Goal: Task Accomplishment & Management: Use online tool/utility

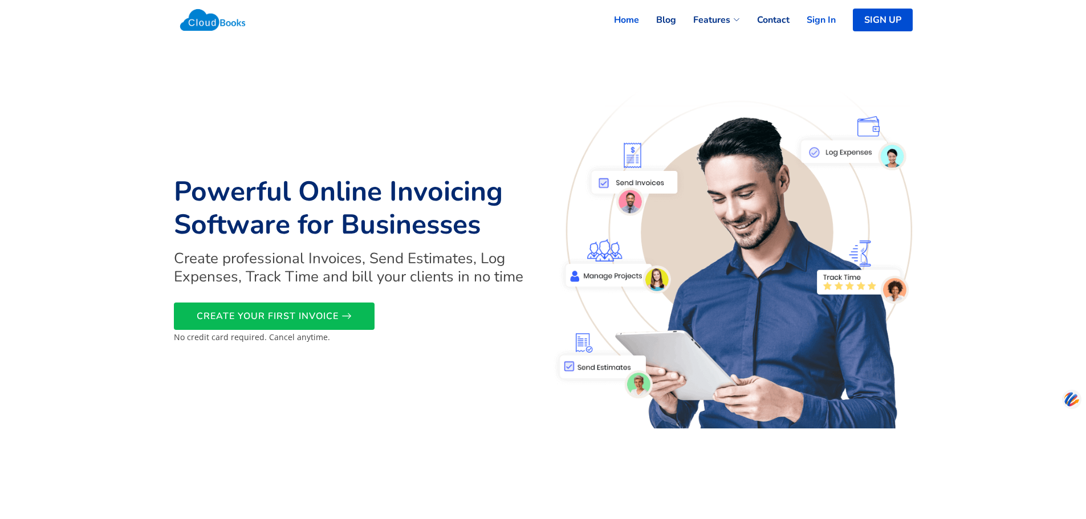
click at [812, 19] on link "Sign In" at bounding box center [812, 19] width 46 height 25
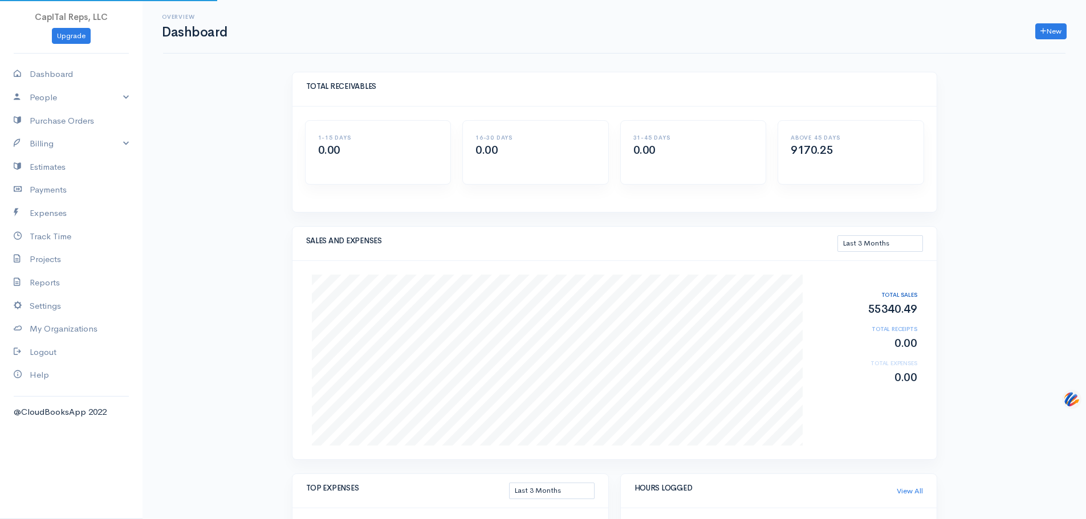
select select "90"
click at [63, 156] on link "Billing" at bounding box center [71, 143] width 143 height 23
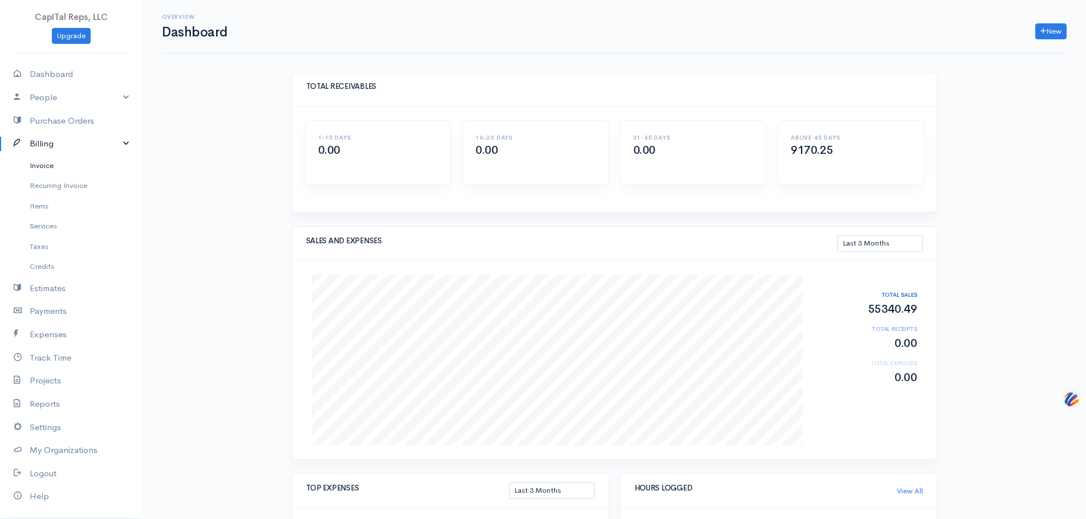
click at [64, 176] on link "Invoice" at bounding box center [71, 166] width 143 height 21
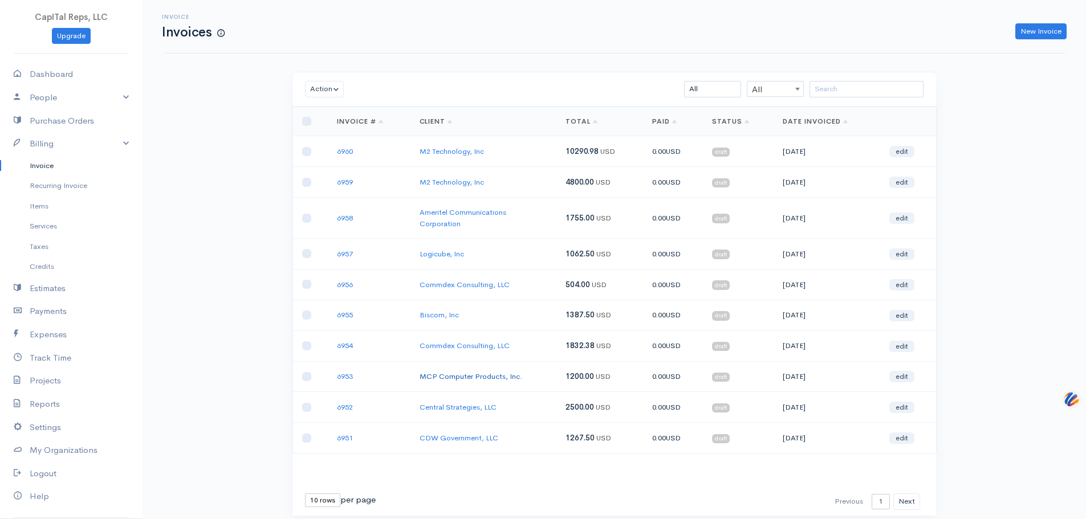
click at [445, 381] on link "MCP Computer Products, Inc." at bounding box center [471, 377] width 103 height 10
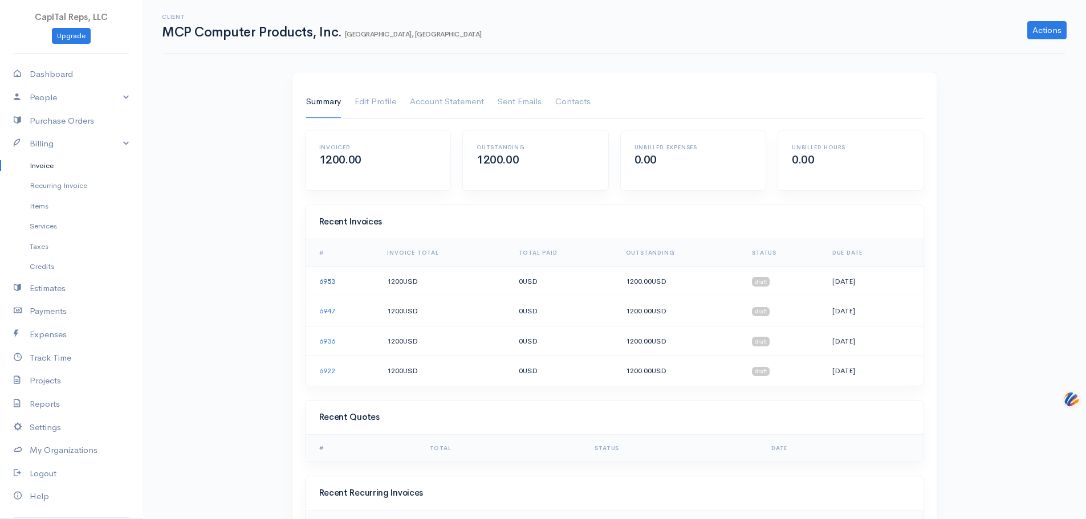
click at [333, 286] on link "6953" at bounding box center [327, 281] width 16 height 10
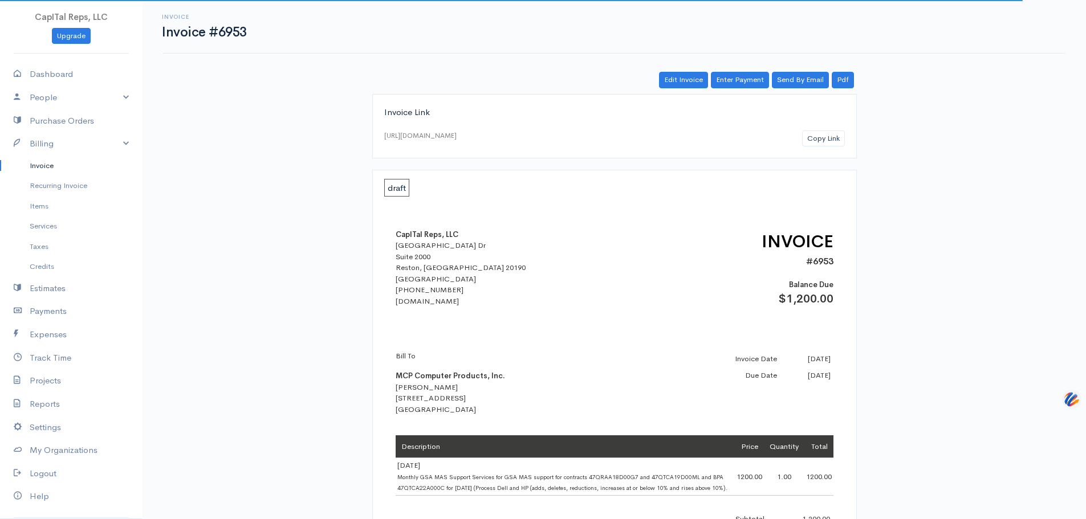
scroll to position [247, 0]
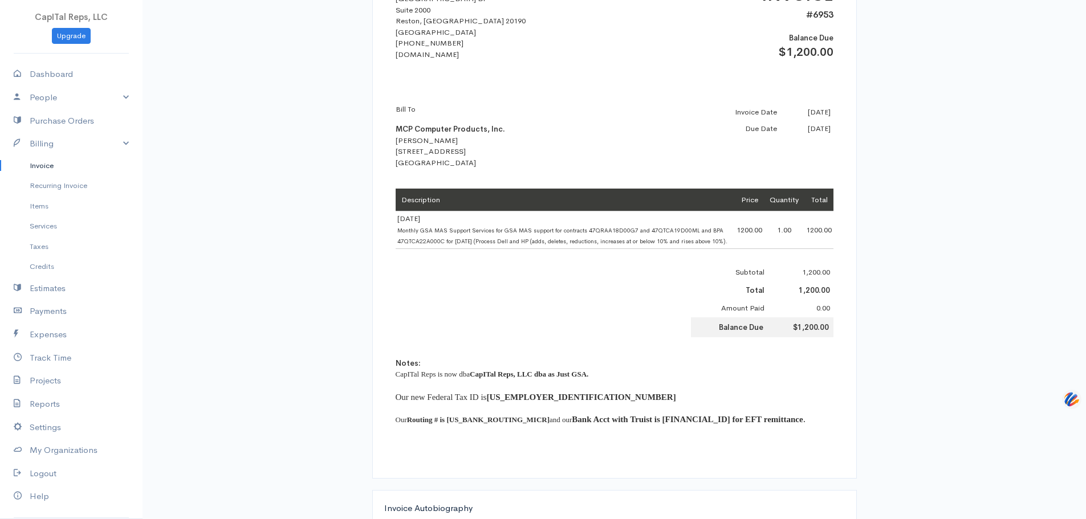
drag, startPoint x: 450, startPoint y: 282, endPoint x: 397, endPoint y: 264, distance: 55.2
click at [397, 249] on td "8-25-25 Monthly GSA MAS Support Services for GSA MAS support for contracts 47QR…" at bounding box center [565, 230] width 339 height 38
copy span "Monthly GSA MAS Support Services for GSA MAS support for contracts 47QRAA18D00G…"
click at [67, 156] on link "Billing" at bounding box center [71, 143] width 143 height 23
click at [76, 156] on link "Billing" at bounding box center [71, 143] width 143 height 23
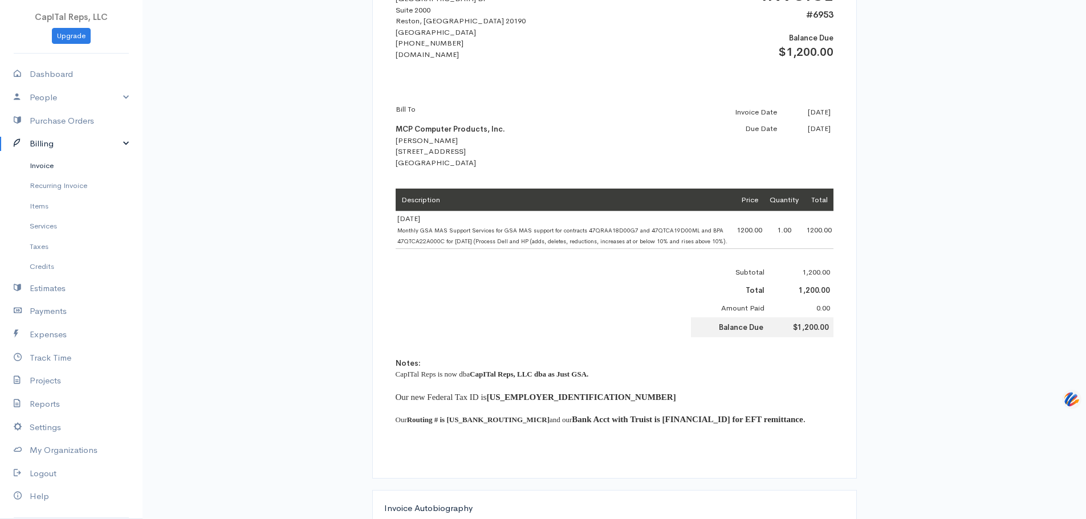
click at [71, 176] on link "Invoice" at bounding box center [71, 166] width 143 height 21
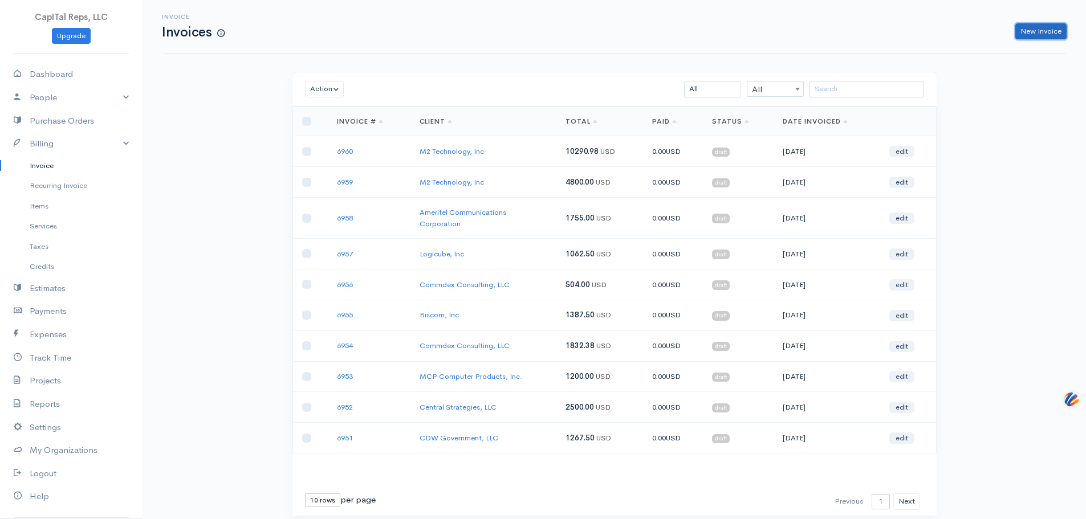
click at [1015, 33] on link "New Invoice" at bounding box center [1040, 31] width 51 height 17
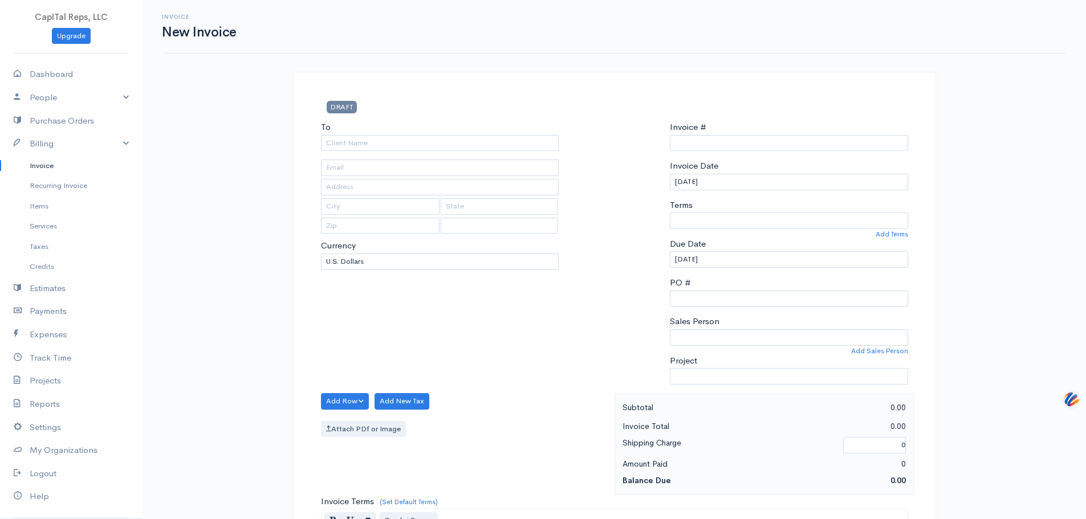
type input "0000006961"
select select "[GEOGRAPHIC_DATA]"
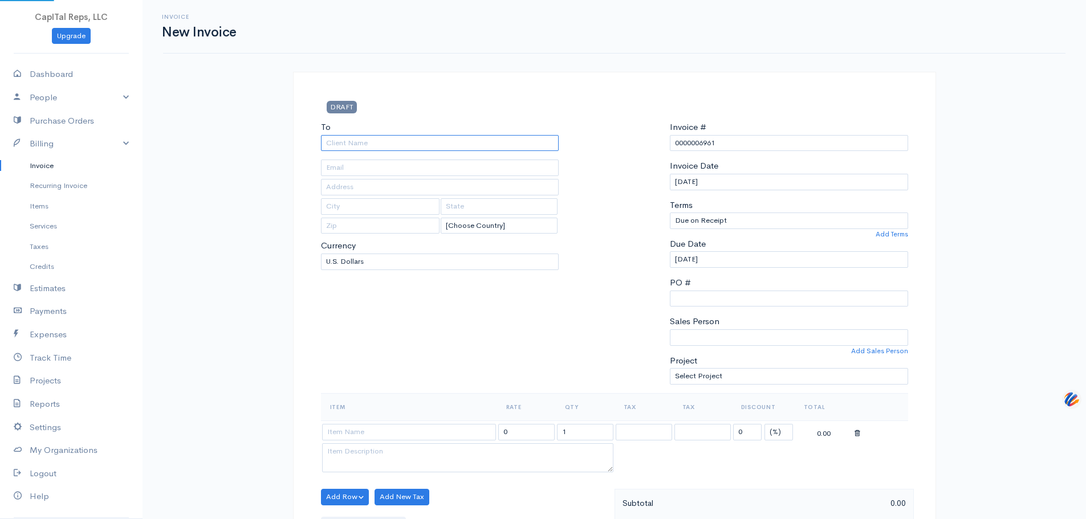
click at [441, 152] on input "To" at bounding box center [440, 143] width 238 height 17
type input "MCP Computer Products, Inc."
click at [444, 192] on body "CapITal Reps, LLC Upgrade Dashboard People Clients Vendors Staff Users Purchase…" at bounding box center [543, 515] width 1086 height 1031
type input "Attn: Raj"
type input "1565 Creek Street"
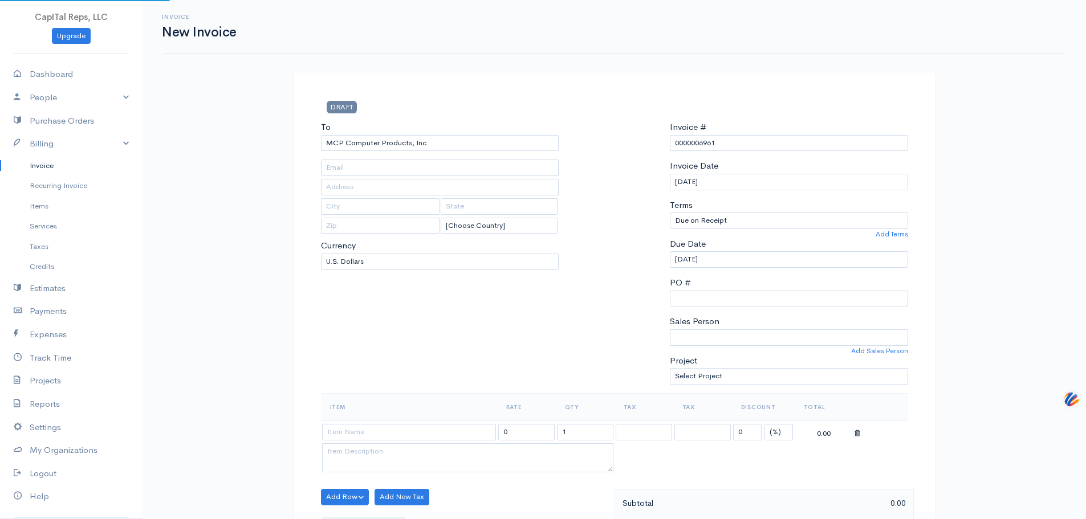
type input "San Marcos"
type input "CA"
type input "92069"
drag, startPoint x: 706, startPoint y: 166, endPoint x: 652, endPoint y: 168, distance: 53.6
click at [653, 168] on div "To MCP Computer Products, Inc. Attn: Raj 1565 Creek Street San Marcos CA 92069 …" at bounding box center [614, 257] width 599 height 272
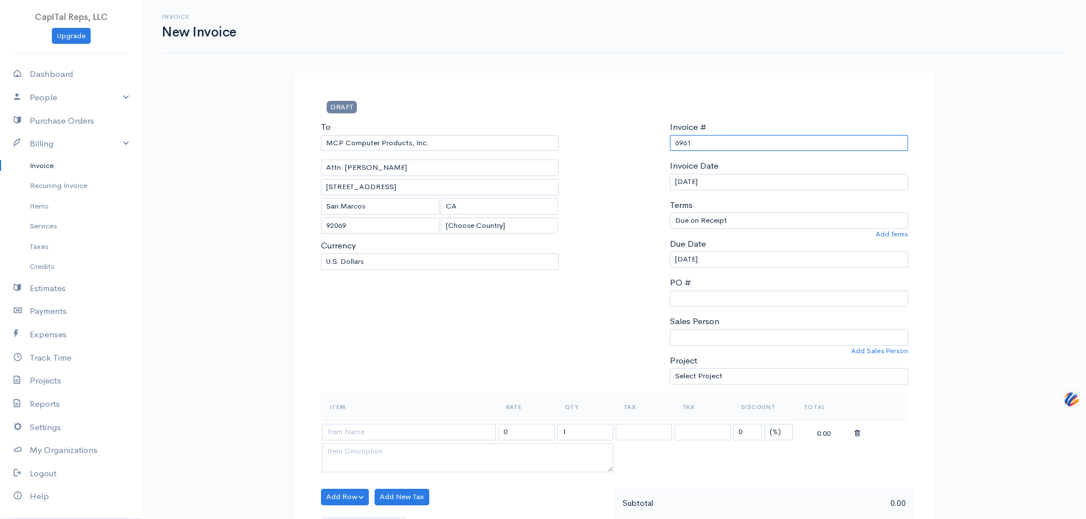
type input "6961"
click at [744, 190] on input "[DATE]" at bounding box center [789, 182] width 238 height 17
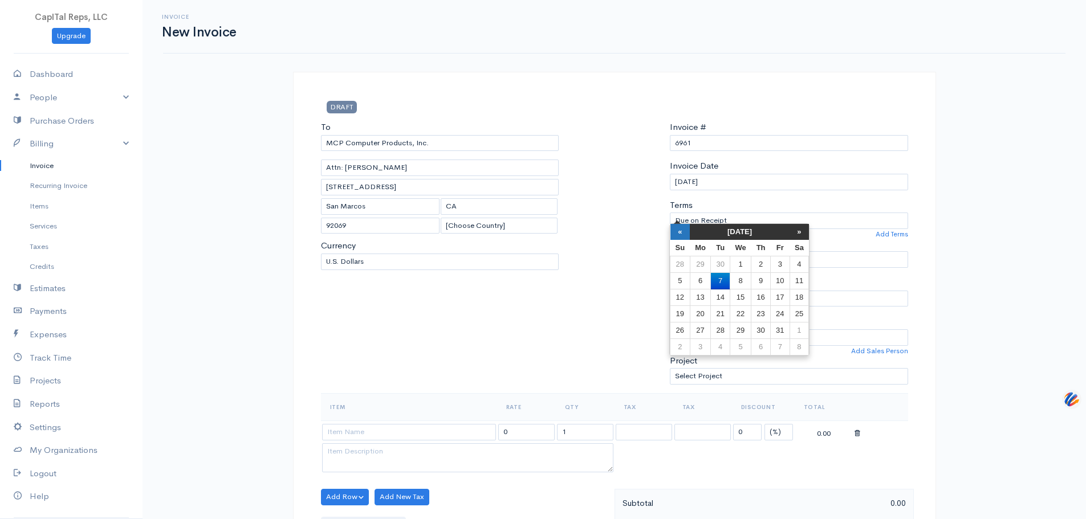
click at [685, 235] on th "«" at bounding box center [680, 232] width 20 height 16
click at [759, 313] on td "25" at bounding box center [760, 314] width 19 height 17
type input "09/25/2025"
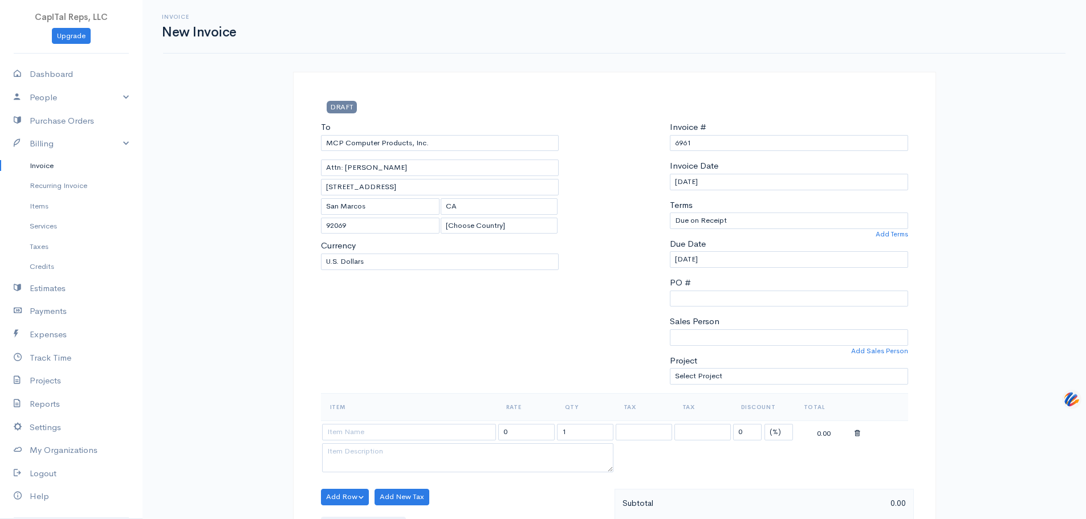
scroll to position [247, 0]
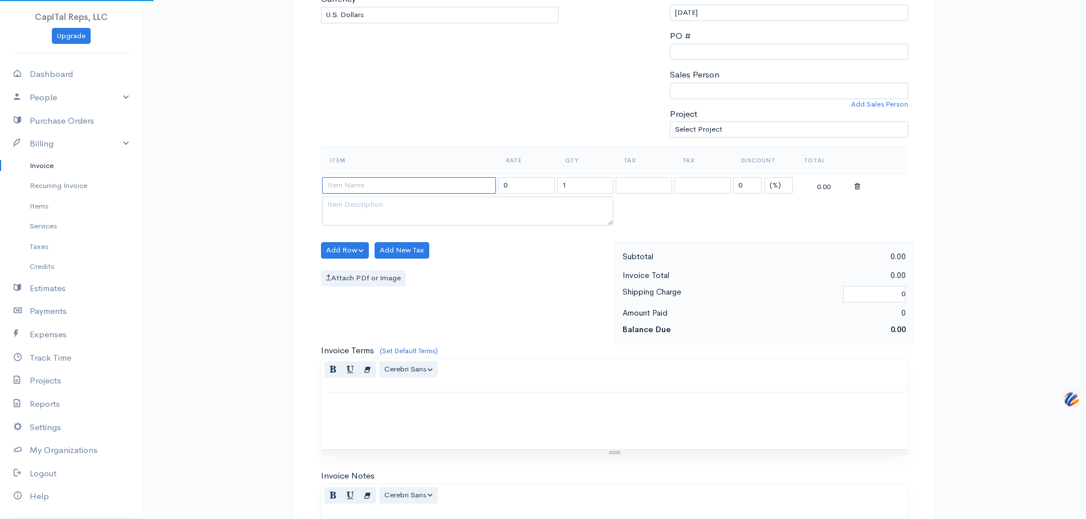
click at [435, 194] on input at bounding box center [409, 185] width 174 height 17
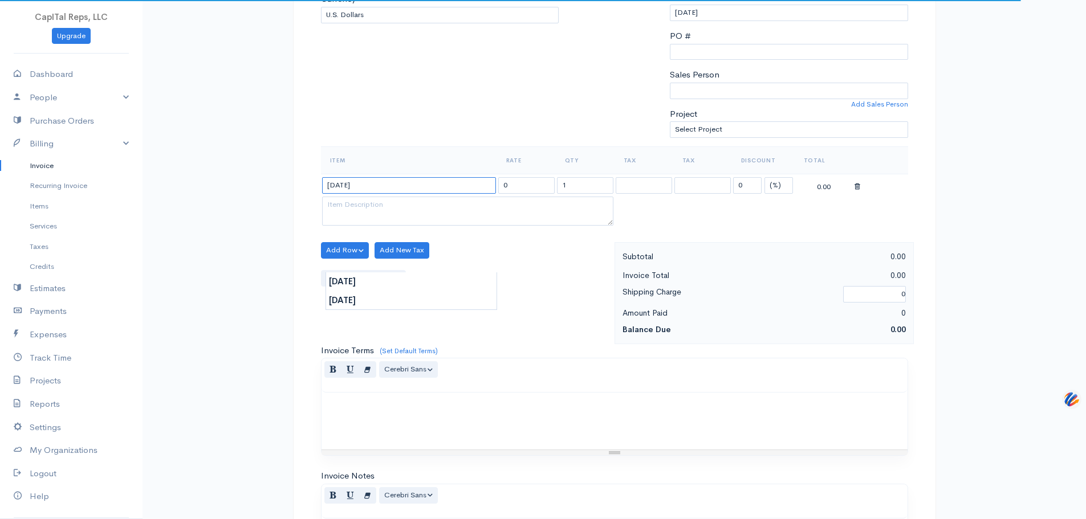
type input "9-25-25"
type input "120.00"
type textarea "Download eMod 8ODUE9X1 for Contract Reassignment to August McCarthy"
click at [385, 278] on body "CapITal Reps, LLC Upgrade Dashboard People Clients Vendors Staff Users Purchase…" at bounding box center [543, 268] width 1086 height 1031
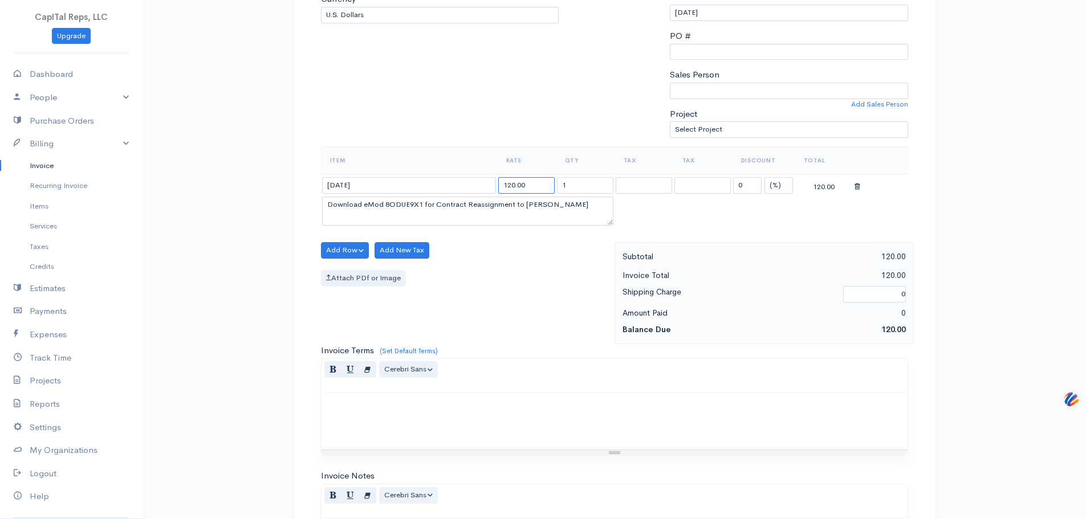
drag, startPoint x: 548, startPoint y: 269, endPoint x: 473, endPoint y: 270, distance: 75.8
click at [473, 196] on tr "9-25-25 120.00 1 0 (%) Flat 120.00" at bounding box center [614, 185] width 587 height 22
type input "1200"
drag, startPoint x: 414, startPoint y: 291, endPoint x: 422, endPoint y: 289, distance: 7.8
click at [422, 226] on textarea "Download eMod 8ODUE9X1 for Contract Reassignment to August McCarthy" at bounding box center [467, 212] width 291 height 30
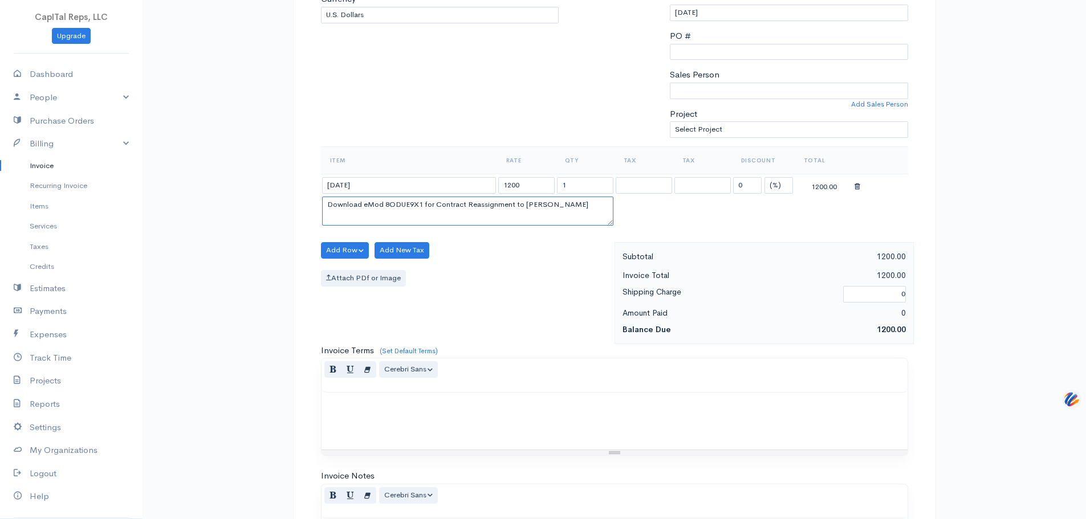
drag, startPoint x: 410, startPoint y: 296, endPoint x: 324, endPoint y: 292, distance: 85.6
click at [328, 226] on textarea "Download eMod 8ODUE9X1 for Contract Reassignment to August McCarthy" at bounding box center [467, 212] width 291 height 30
paste textarea "Monthly GSA MAS Support Services for GSA MAS support for contracts 47QRAA18D00G…"
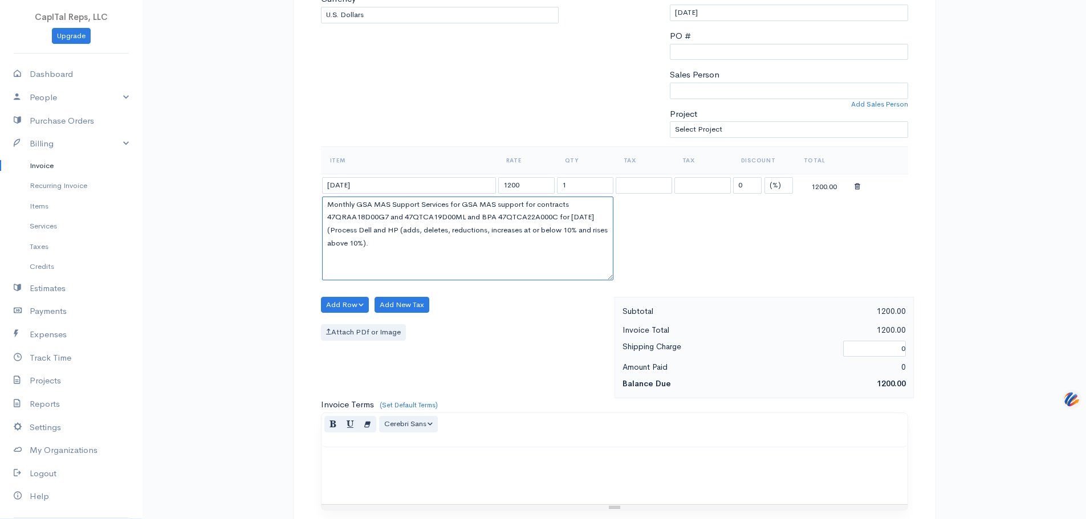
scroll to position [0, 0]
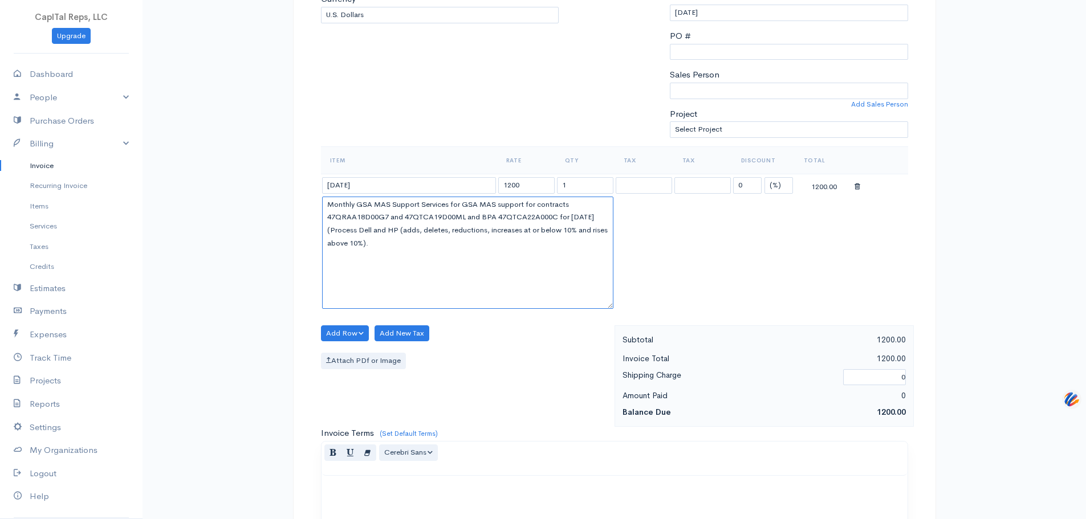
drag, startPoint x: 611, startPoint y: 308, endPoint x: 610, endPoint y: 384, distance: 76.4
click at [610, 309] on textarea "Monthly GSA MAS Support Services for GSA MAS support for contracts 47QRAA18D00G…" at bounding box center [467, 253] width 291 height 112
drag, startPoint x: 467, startPoint y: 319, endPoint x: 423, endPoint y: 320, distance: 44.5
click at [423, 309] on textarea "Monthly GSA MAS Support Services for GSA MAS support for contracts 47QRAA18D00G…" at bounding box center [467, 253] width 291 height 112
click at [358, 342] on button "Add Row" at bounding box center [345, 333] width 48 height 17
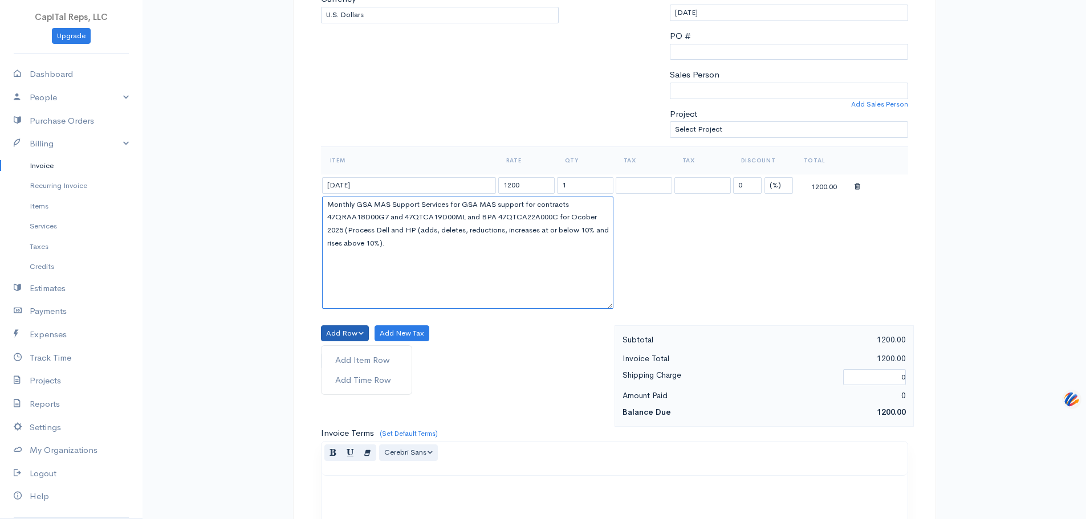
click at [434, 309] on textarea "Monthly GSA MAS Support Services for GSA MAS support for contracts 47QRAA18D00G…" at bounding box center [467, 253] width 291 height 112
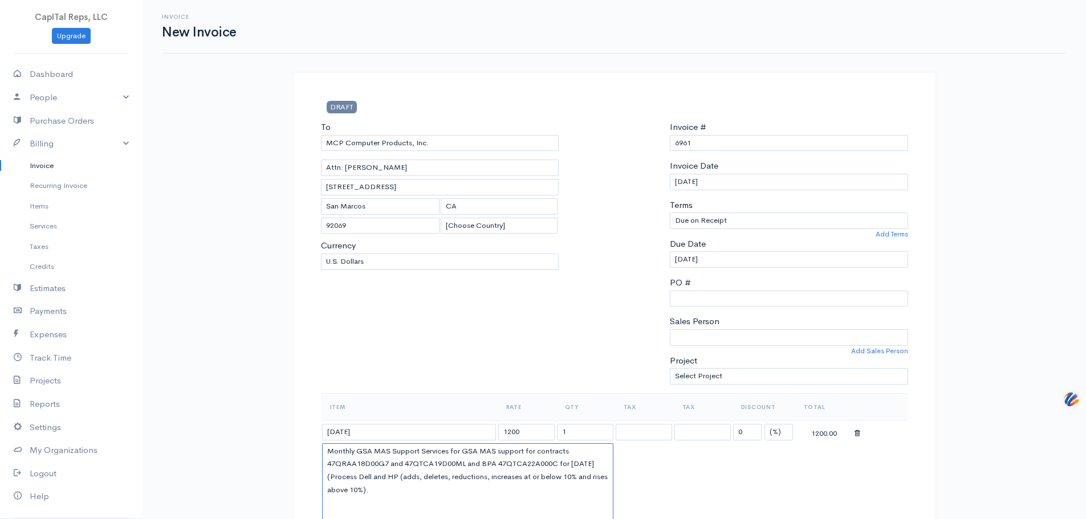
type textarea "Monthly GSA MAS Support Services for GSA MAS support for contracts 47QRAA18D00G…"
drag, startPoint x: 466, startPoint y: 166, endPoint x: 333, endPoint y: 167, distance: 133.4
click at [333, 152] on input "MCP Computer Products, Inc." at bounding box center [440, 143] width 238 height 17
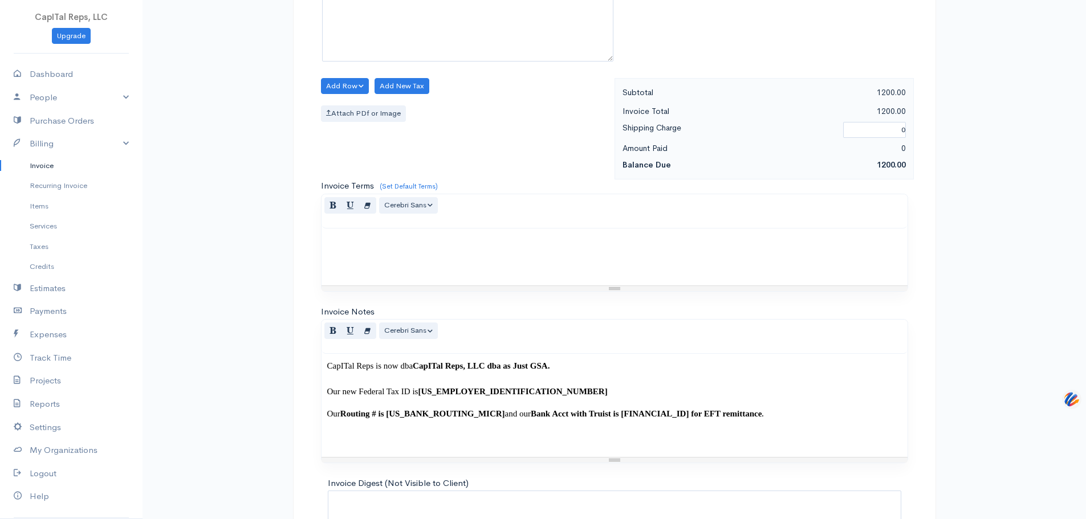
scroll to position [741, 0]
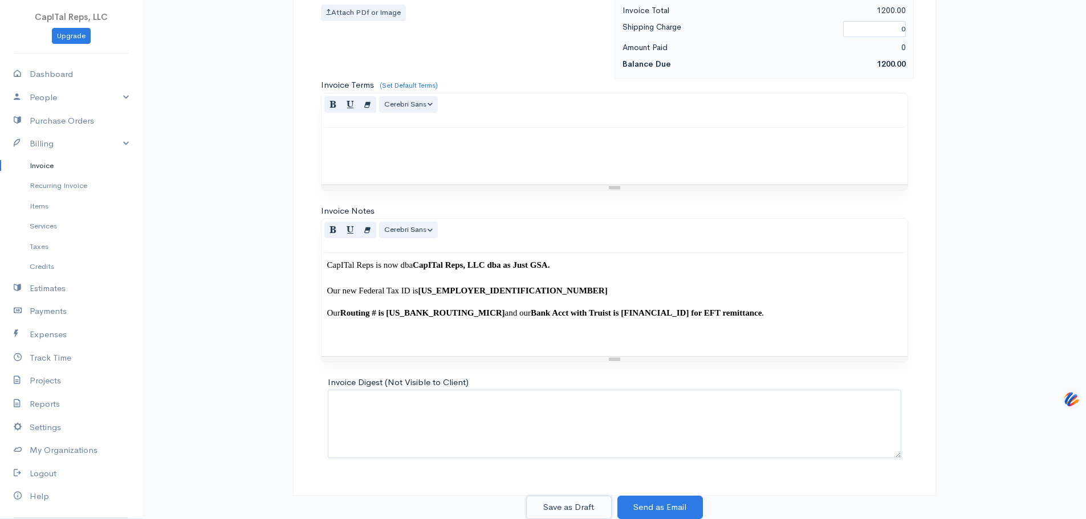
click at [576, 503] on button "Save as Draft" at bounding box center [569, 507] width 86 height 23
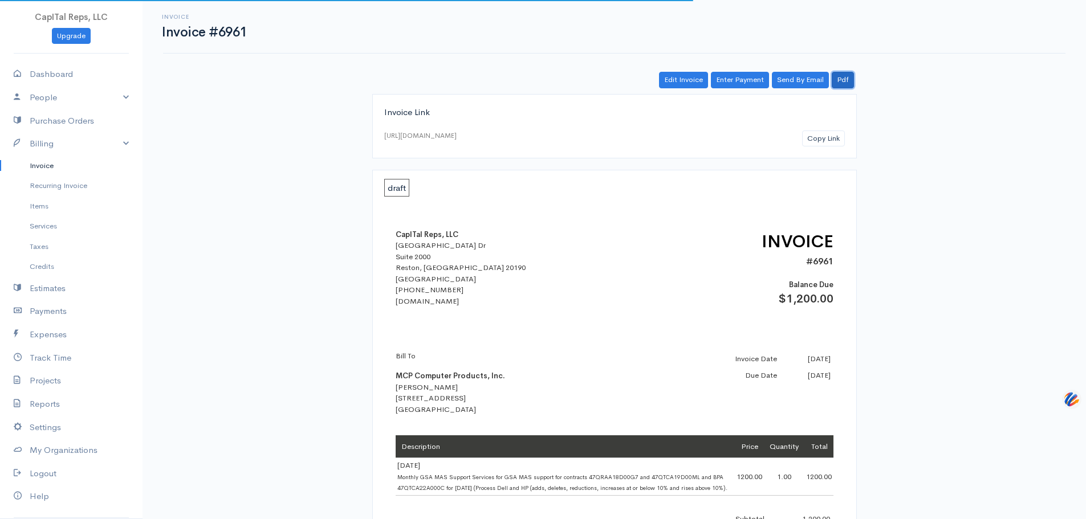
click at [838, 88] on link "Pdf" at bounding box center [843, 80] width 22 height 17
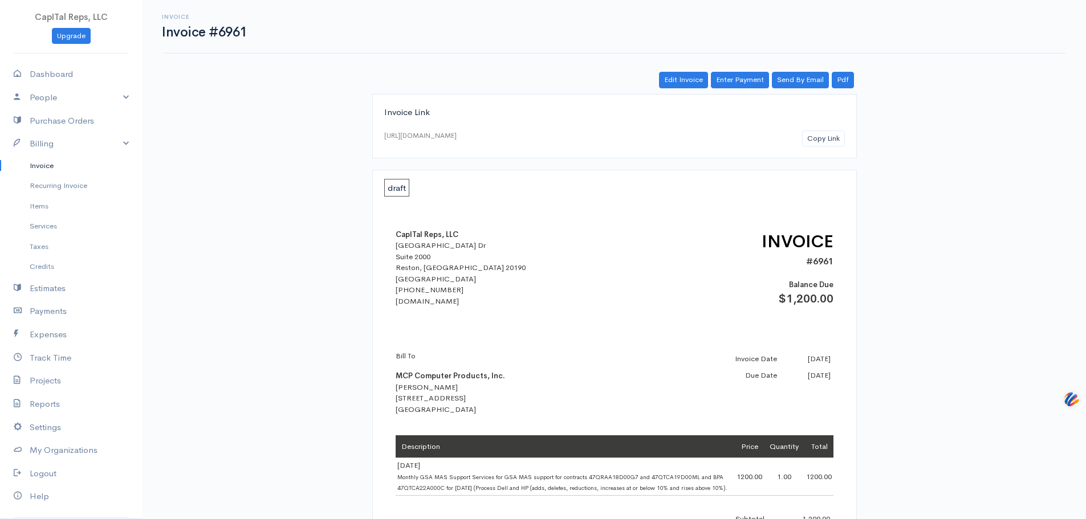
click at [62, 176] on link "Invoice" at bounding box center [71, 166] width 143 height 21
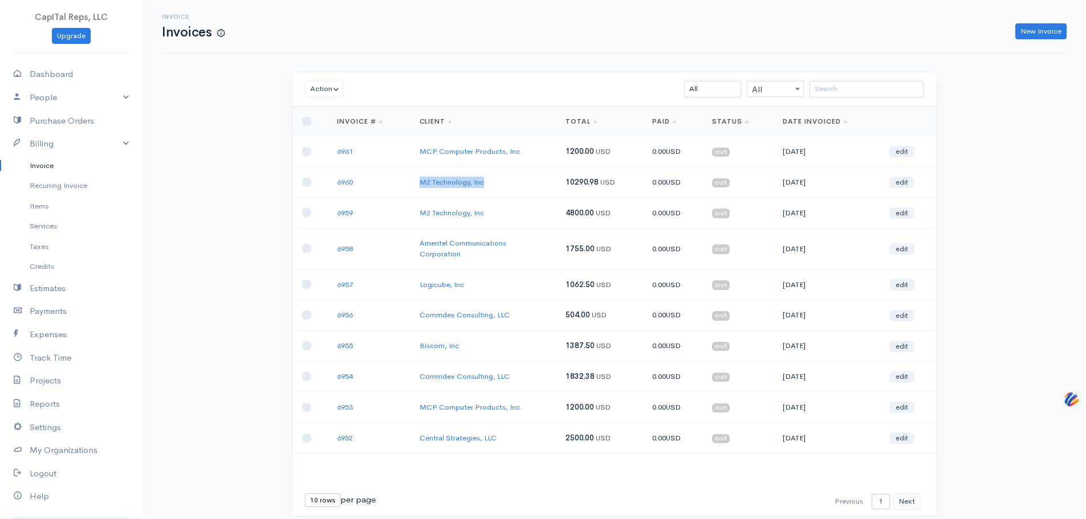
drag, startPoint x: 499, startPoint y: 210, endPoint x: 431, endPoint y: 214, distance: 68.5
click at [431, 198] on td "M2 Technology, Inc" at bounding box center [483, 182] width 146 height 31
click at [459, 218] on link "M2 Technology, Inc" at bounding box center [452, 213] width 64 height 10
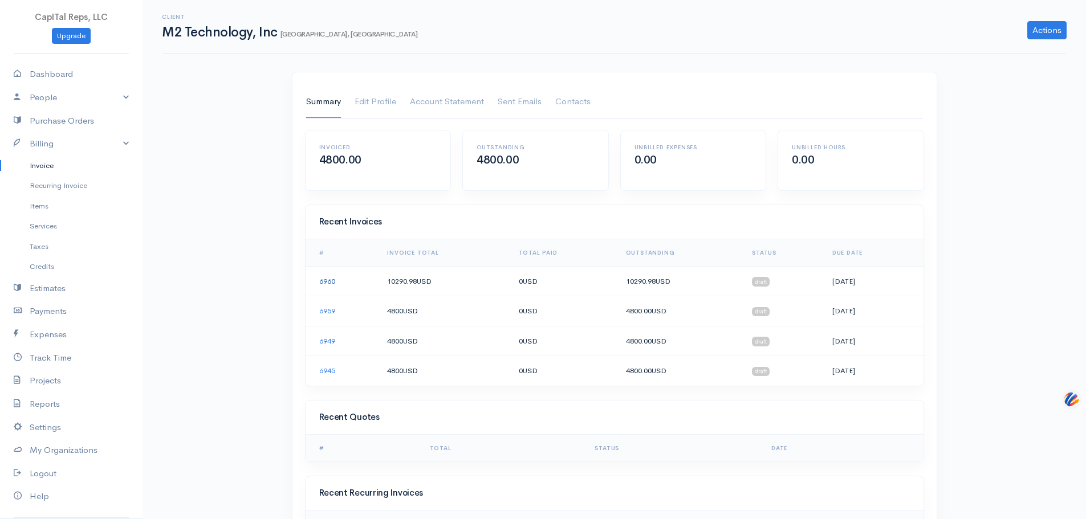
click at [335, 286] on link "6960" at bounding box center [327, 281] width 16 height 10
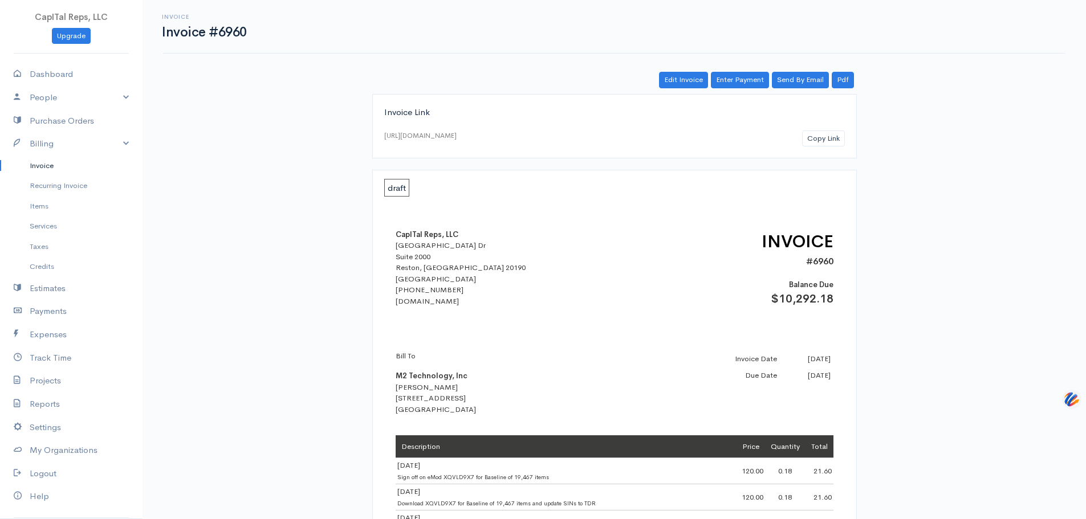
click at [60, 176] on link "Invoice" at bounding box center [71, 166] width 143 height 21
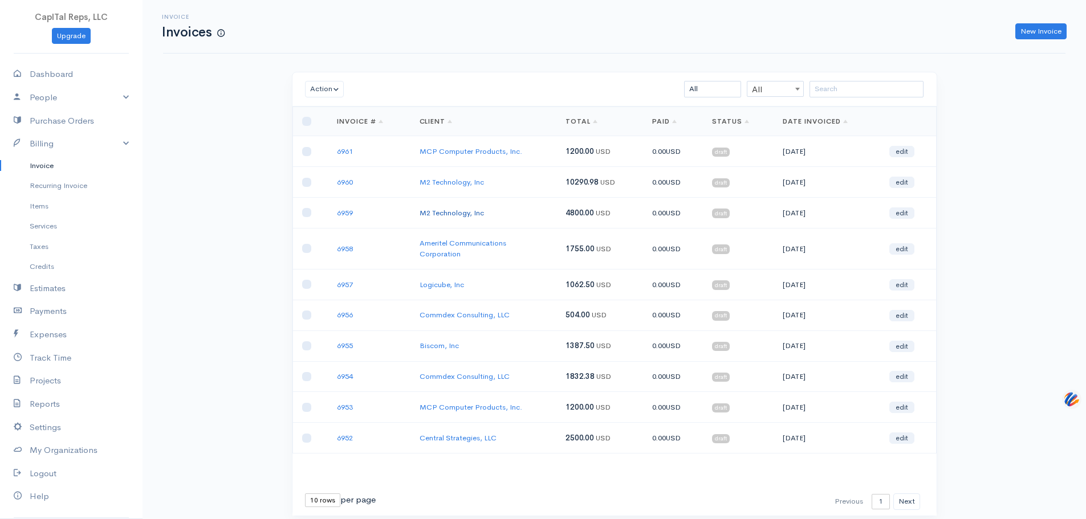
click at [474, 218] on link "M2 Technology, Inc" at bounding box center [452, 213] width 64 height 10
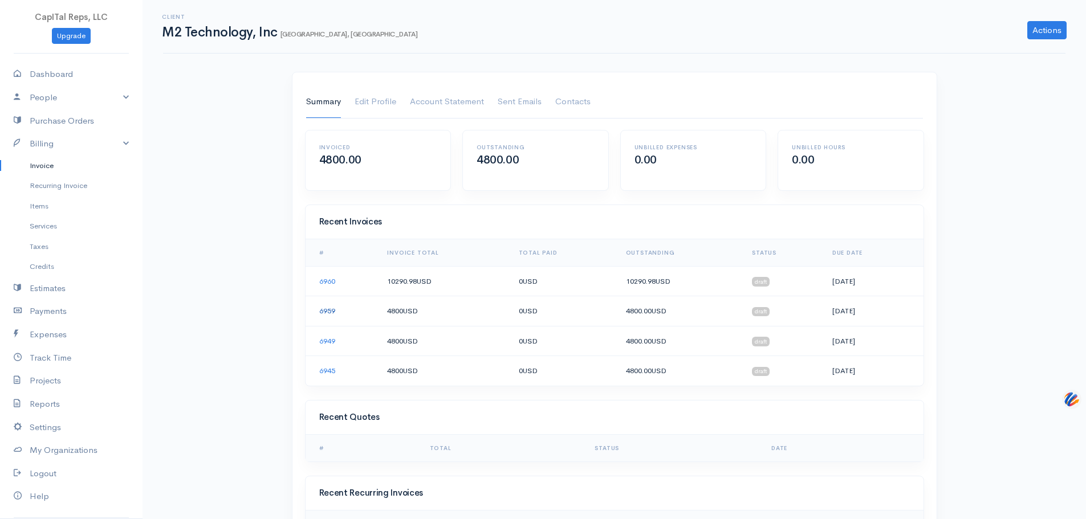
click at [335, 316] on link "6959" at bounding box center [327, 311] width 16 height 10
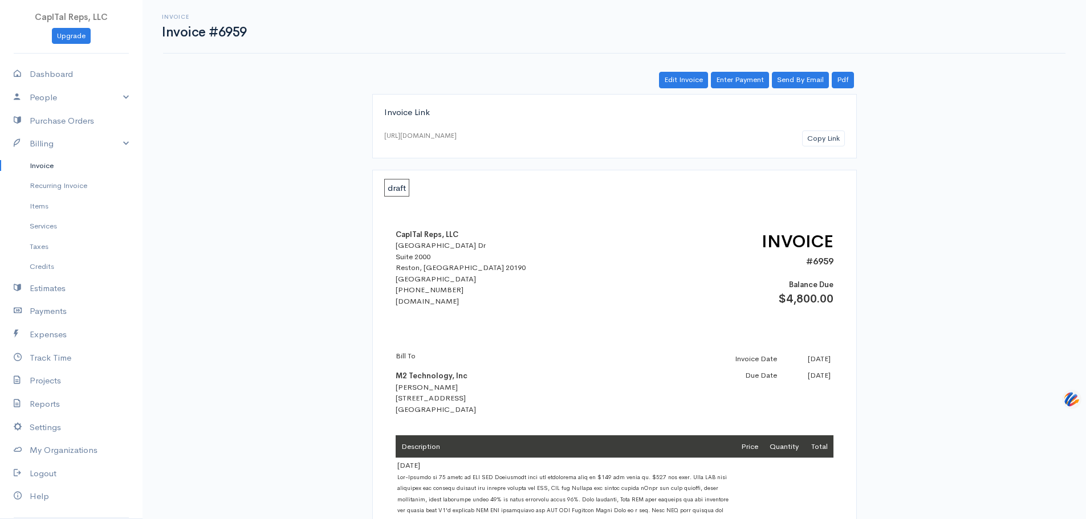
scroll to position [247, 0]
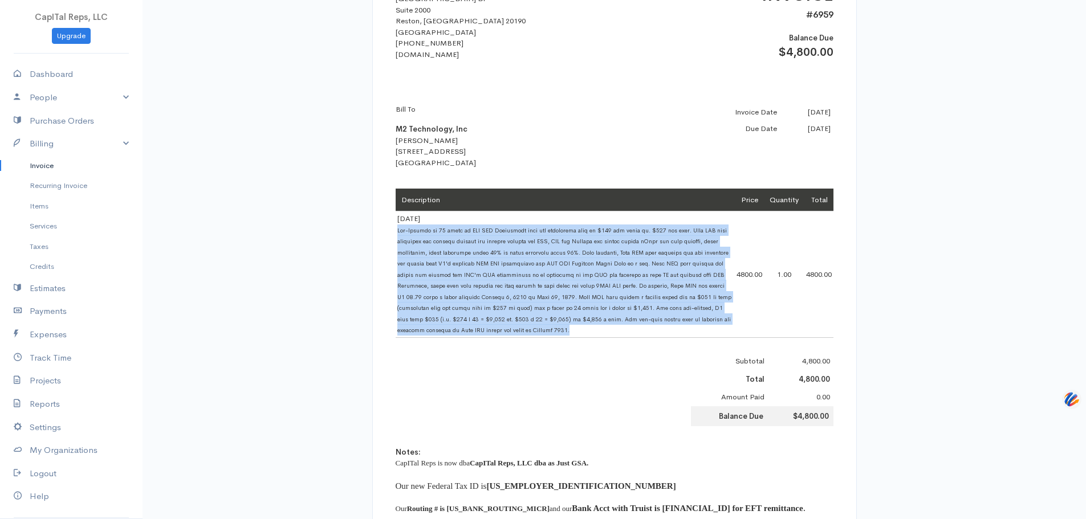
drag, startPoint x: 547, startPoint y: 358, endPoint x: 396, endPoint y: 264, distance: 177.6
click at [396, 264] on td "9-26-25" at bounding box center [565, 274] width 339 height 127
copy span "Pre-Payment of 40 hours of GSA MAS Consulting from the discounted rate of $120 …"
click at [62, 176] on link "Invoice" at bounding box center [71, 166] width 143 height 21
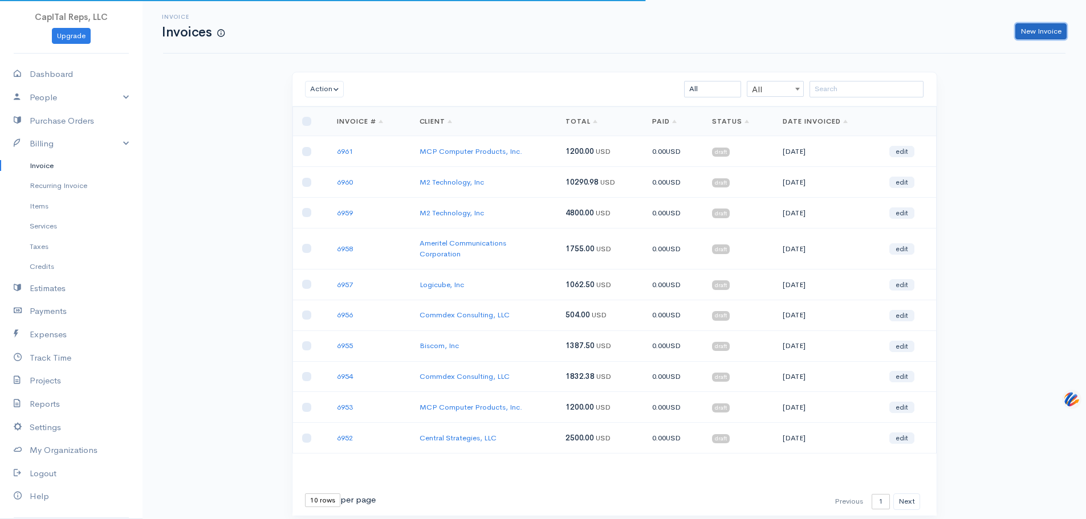
drag, startPoint x: 1025, startPoint y: 31, endPoint x: 1009, endPoint y: 44, distance: 20.3
click at [1025, 31] on link "New Invoice" at bounding box center [1040, 31] width 51 height 17
select select "[GEOGRAPHIC_DATA]"
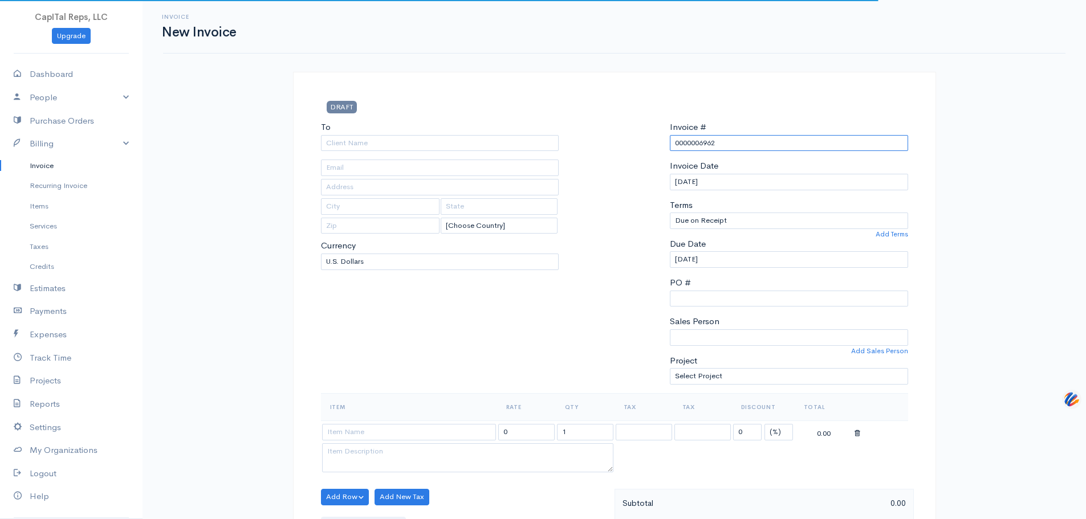
drag, startPoint x: 706, startPoint y: 169, endPoint x: 667, endPoint y: 174, distance: 39.0
click at [667, 174] on div "Invoice # 0000006962 Invoice Date 10/07/2025 Terms Due on Receipt After 7 days …" at bounding box center [789, 257] width 250 height 272
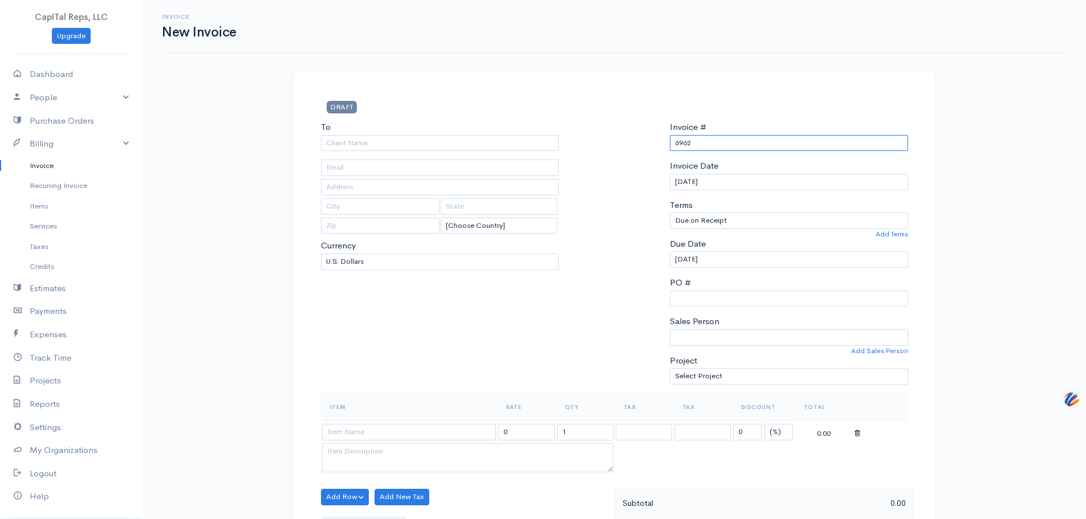
type input "6962"
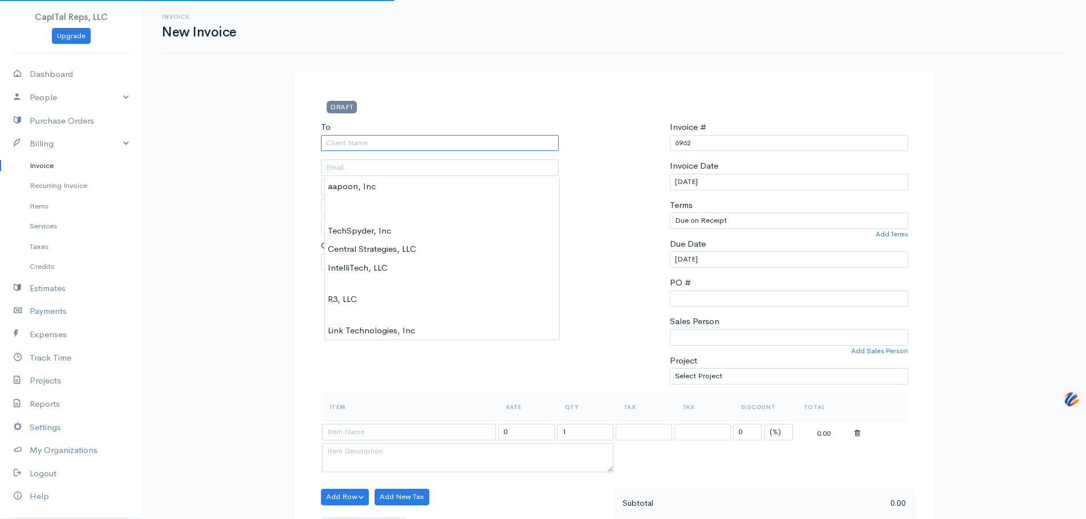
click at [472, 152] on input "To" at bounding box center [440, 143] width 238 height 17
type input "M2 Technology, Inc"
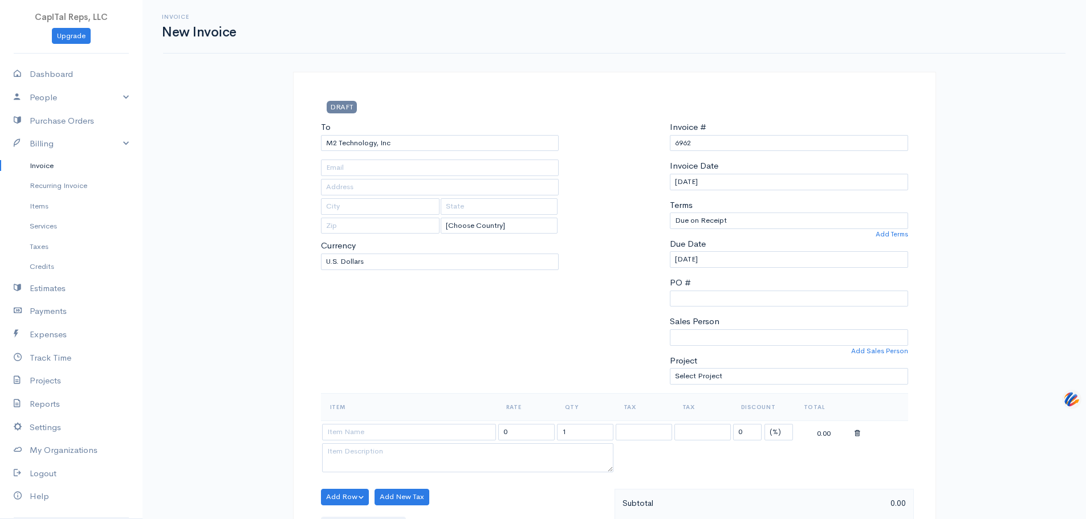
click at [393, 189] on body "CapITal Reps, LLC Upgrade Dashboard People Clients Vendors Staff Users Purchase…" at bounding box center [543, 515] width 1086 height 1031
type input "Attn: Sue McElyea"
type input "21702 Hardy Oak, Suite 100"
type input "San Antonio"
type input "TX"
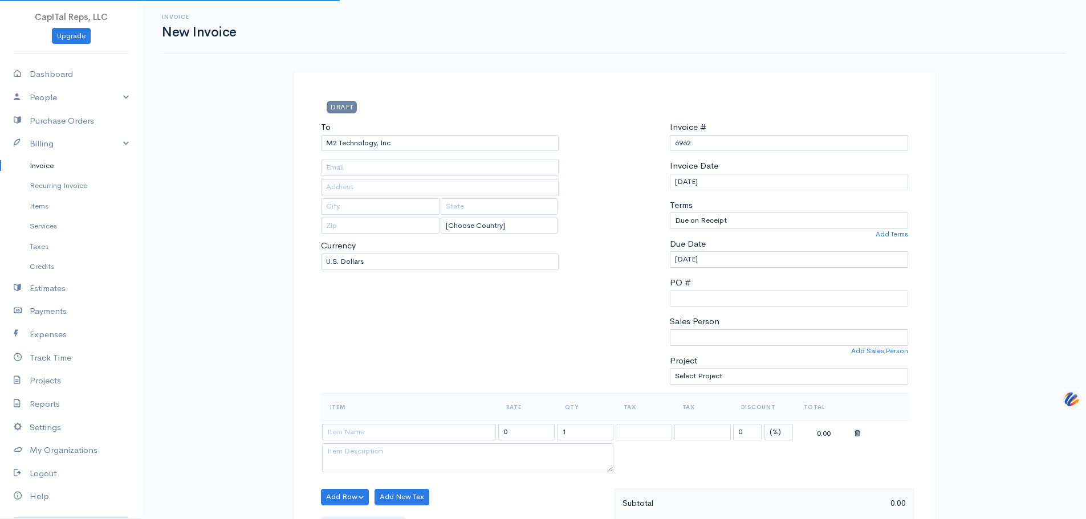
type input "78258"
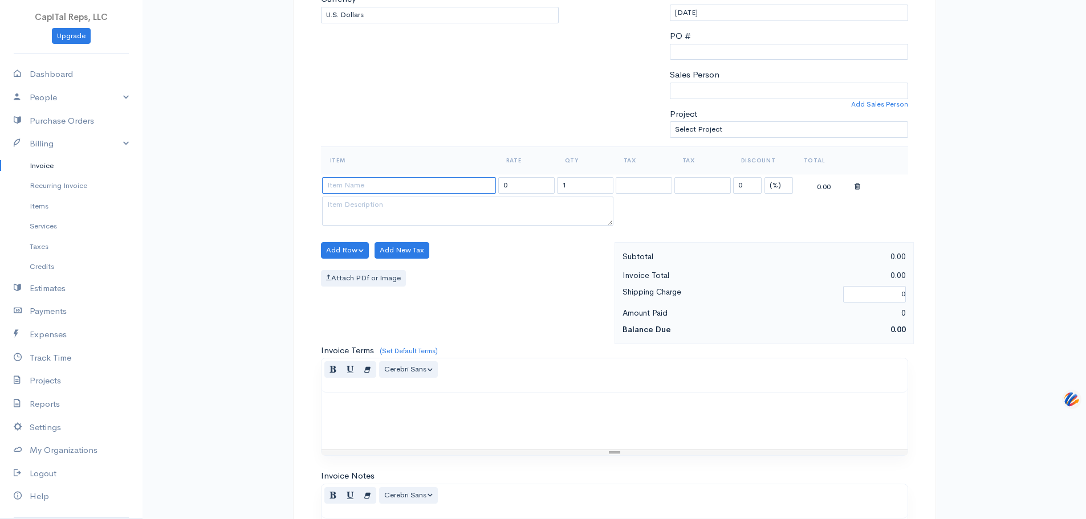
click at [374, 194] on input at bounding box center [409, 185] width 174 height 17
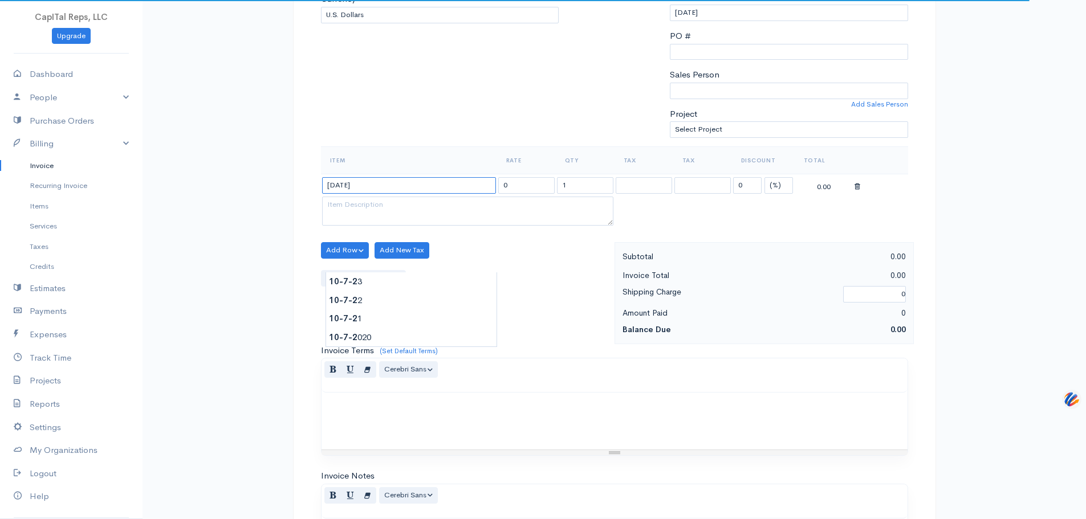
type input "10-7-25"
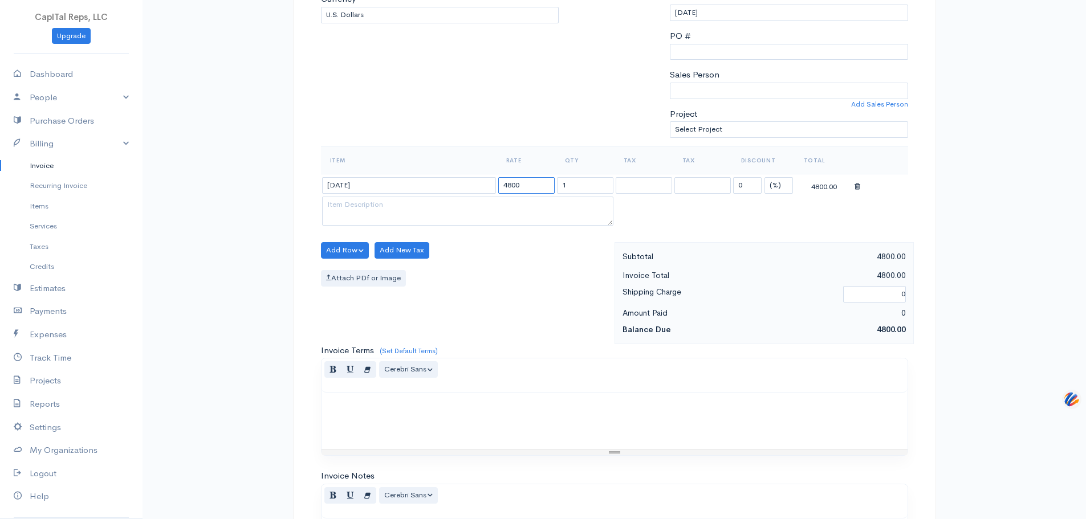
type input "4800"
click at [369, 226] on textarea at bounding box center [467, 212] width 291 height 30
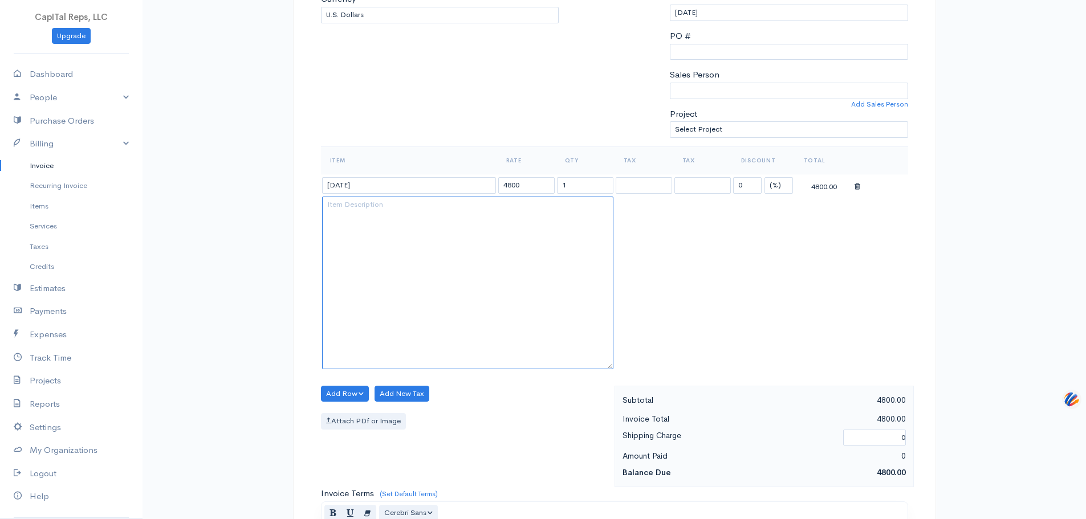
drag, startPoint x: 608, startPoint y: 309, endPoint x: 627, endPoint y: 447, distance: 139.8
click at [627, 372] on table "Item Rate Qty Tax Tax Discount Total 10-7-25 4800 1 0 (%) Flat 4800.00" at bounding box center [614, 259] width 587 height 226
paste textarea "Pre-Payment of 40 hours of GSA MAS Consulting from the discounted rate of $120 …"
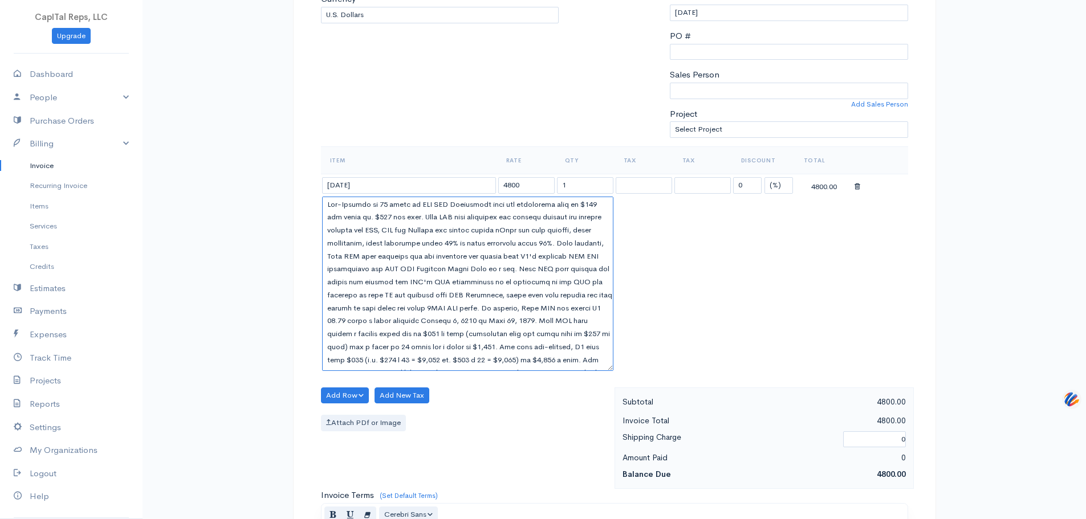
click at [330, 286] on textarea at bounding box center [467, 284] width 291 height 174
type textarea "One-Time Pre-Payment of $4,800, as the next 12 months will be billed at a reduc…"
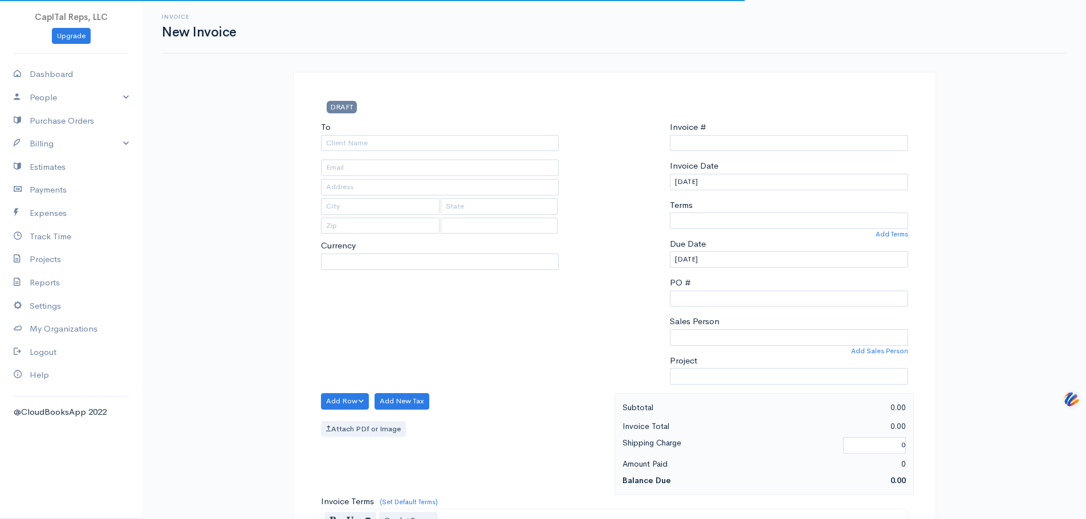
type input "0000006962"
select select "[GEOGRAPHIC_DATA]"
select select "USD"
